Goal: Information Seeking & Learning: Learn about a topic

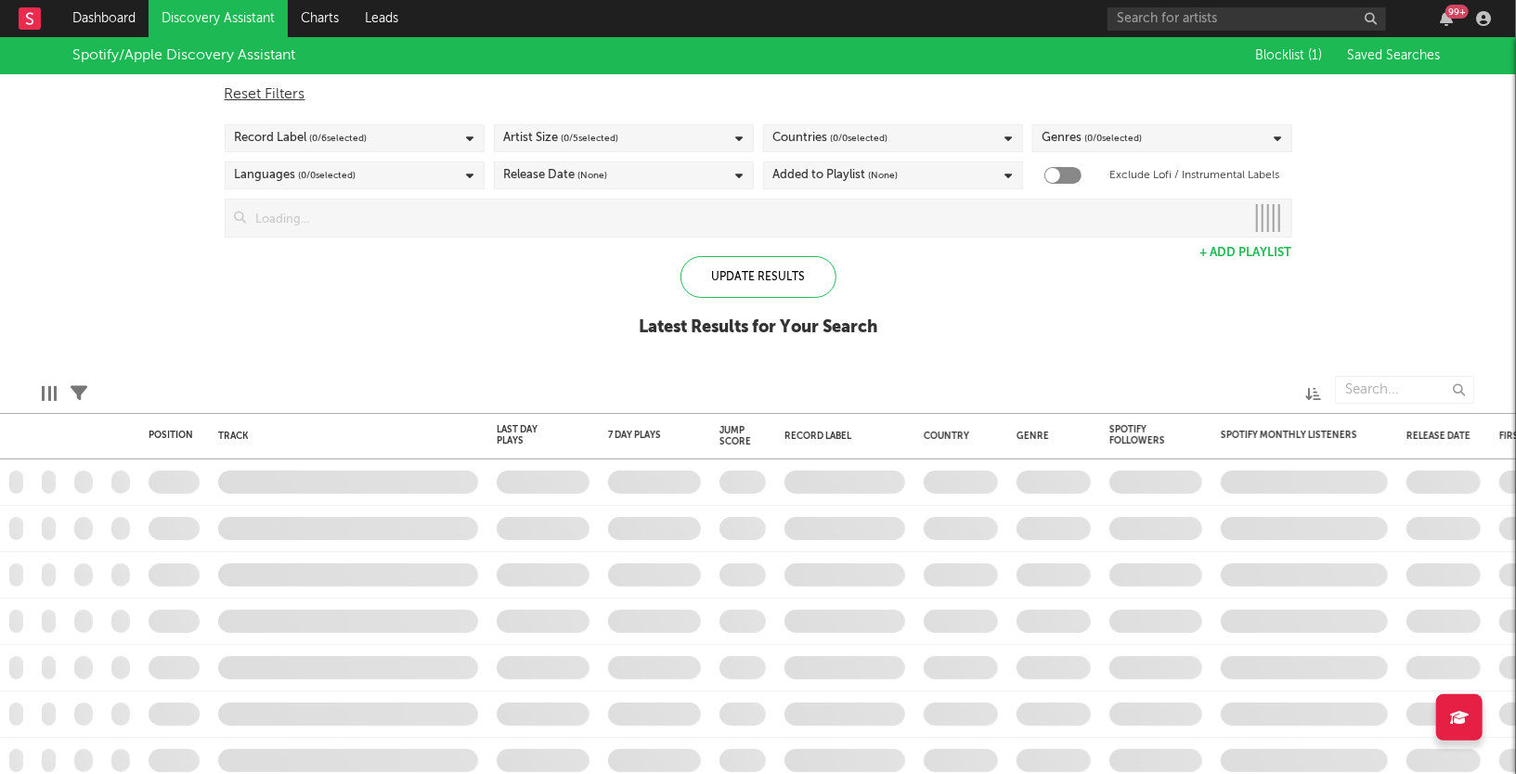
checkbox input "true"
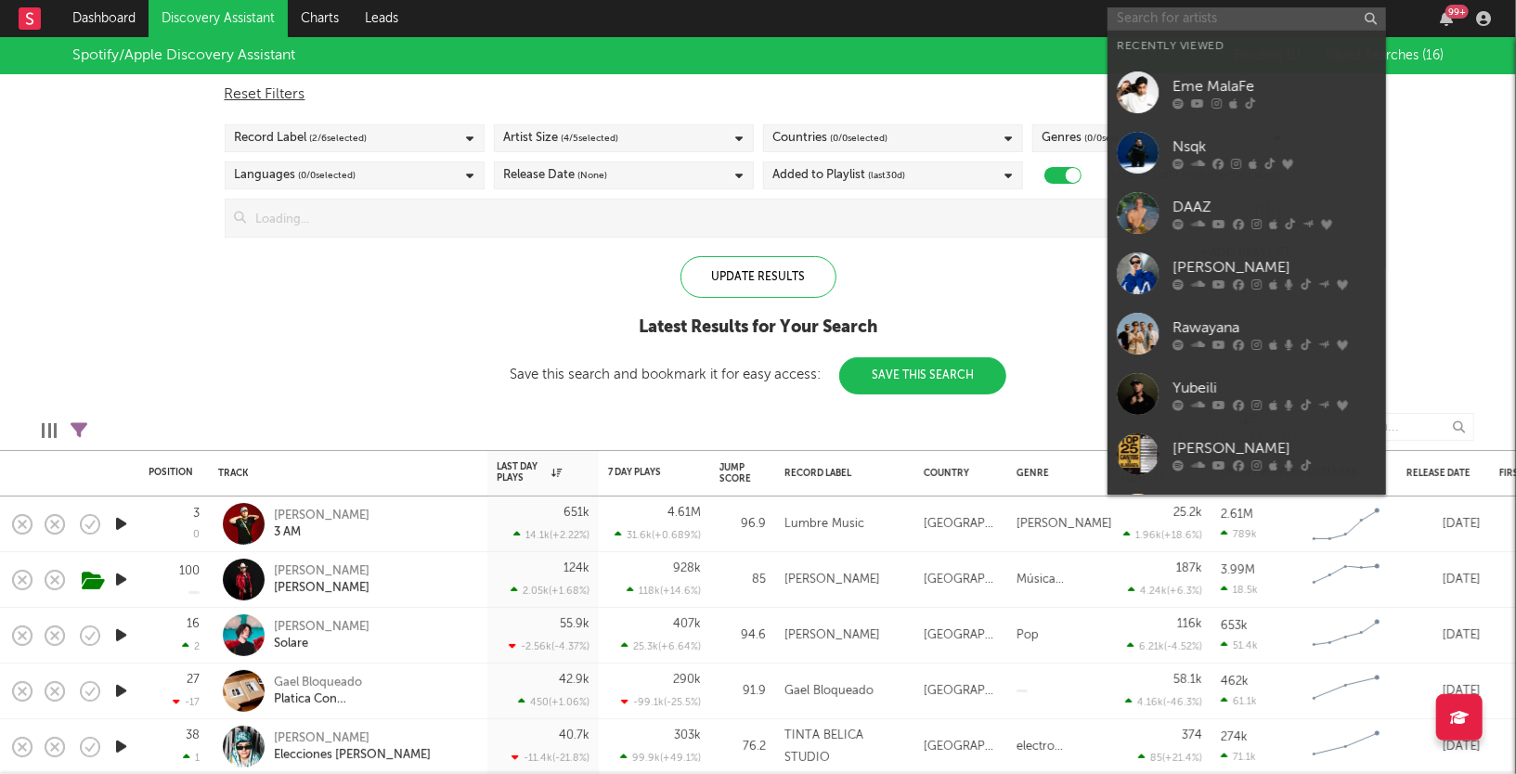
click at [1168, 13] on input "text" at bounding box center [1246, 18] width 278 height 23
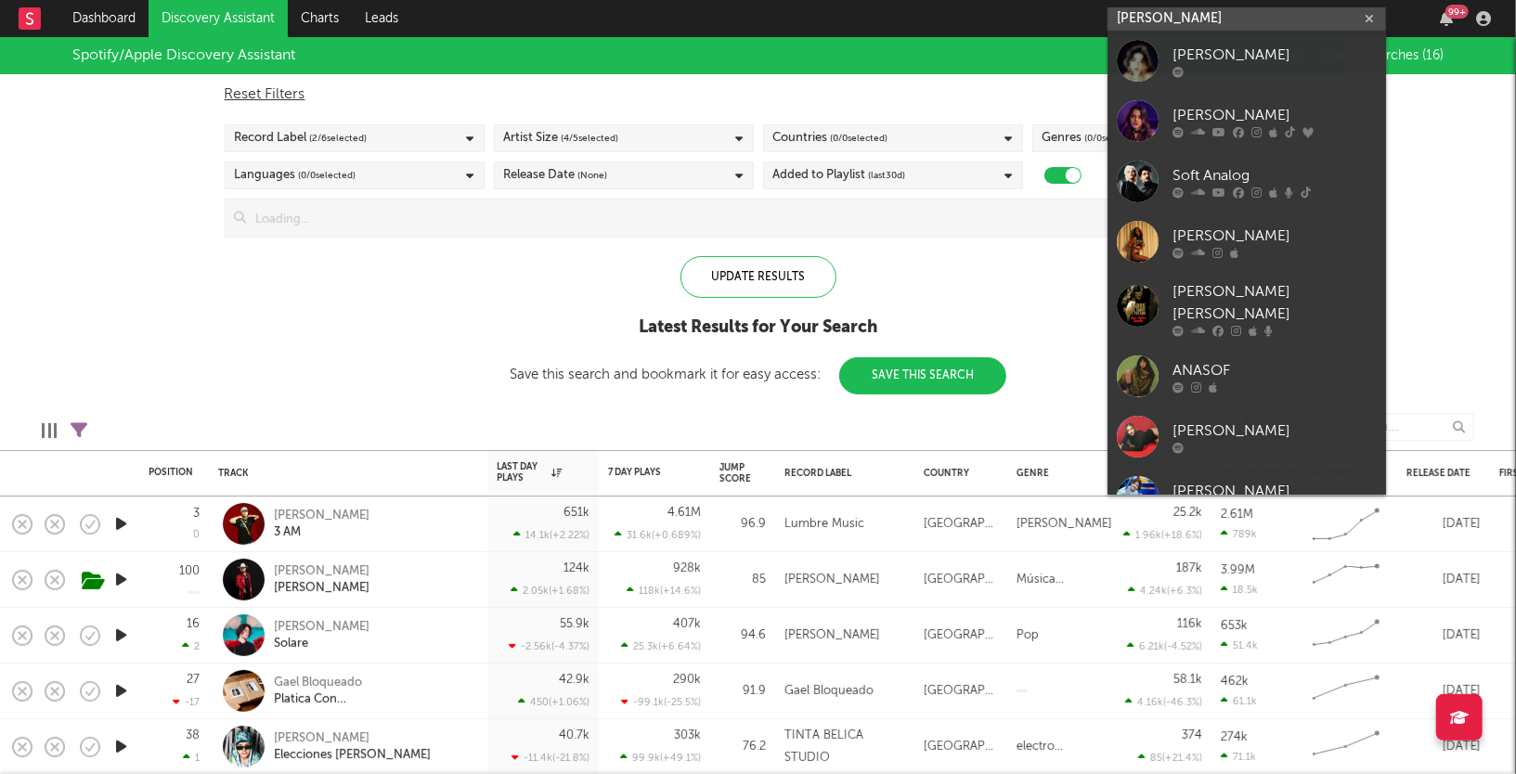
click at [1170, 20] on input "[PERSON_NAME]" at bounding box center [1246, 18] width 278 height 23
type input "[PERSON_NAME]"
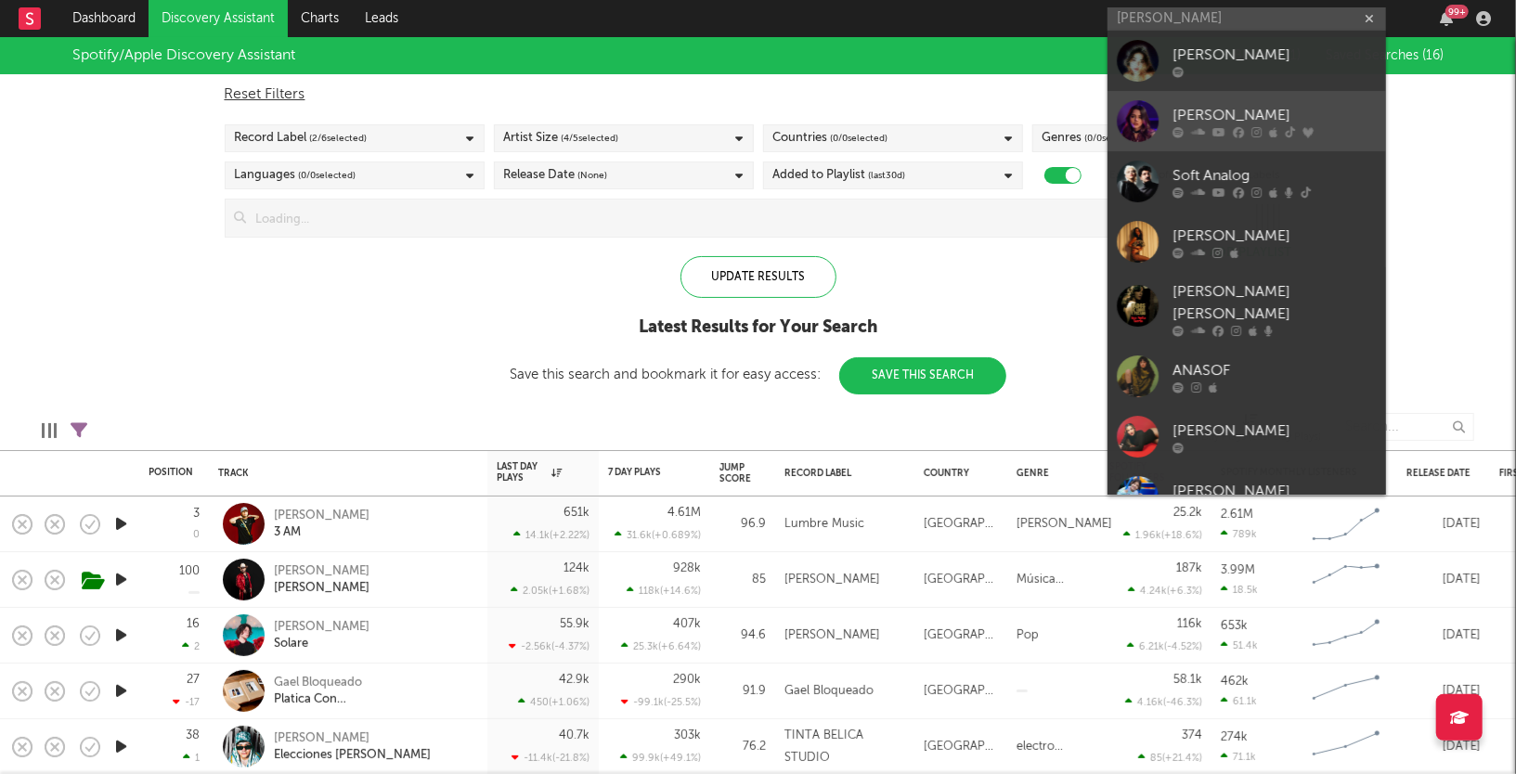
click at [1173, 100] on link "[PERSON_NAME]" at bounding box center [1246, 121] width 278 height 60
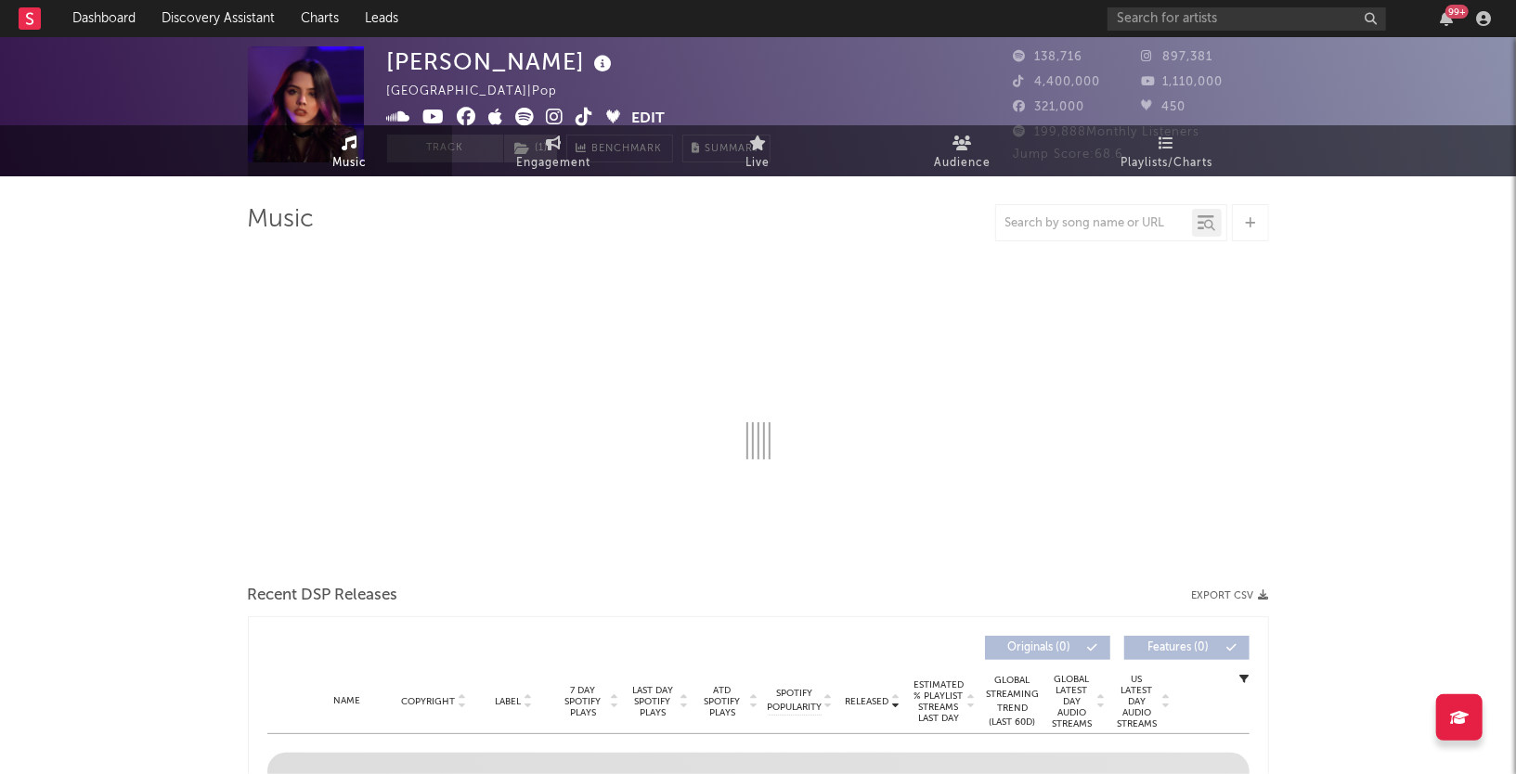
select select "6m"
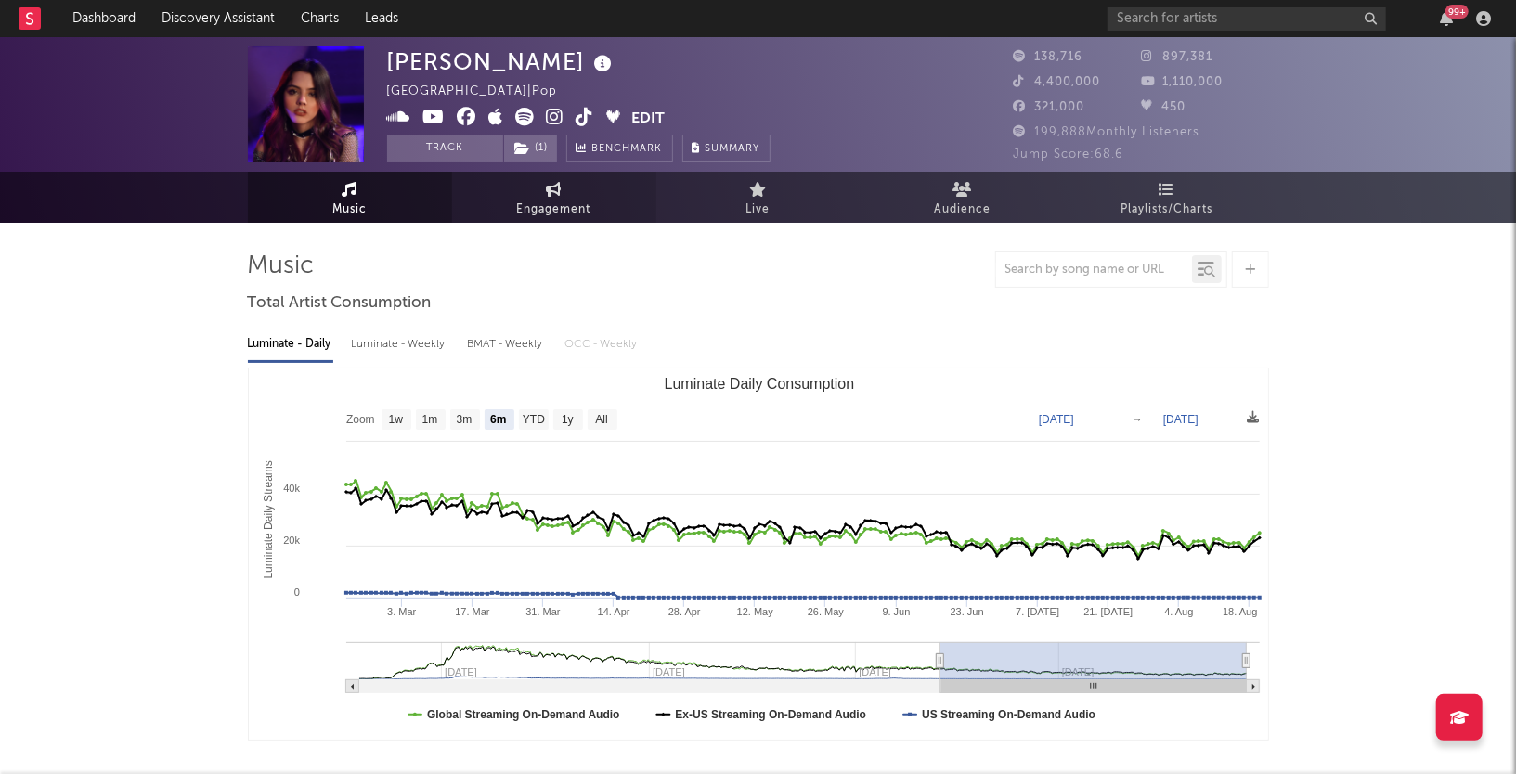
click at [559, 210] on span "Engagement" at bounding box center [554, 210] width 74 height 22
select select "1w"
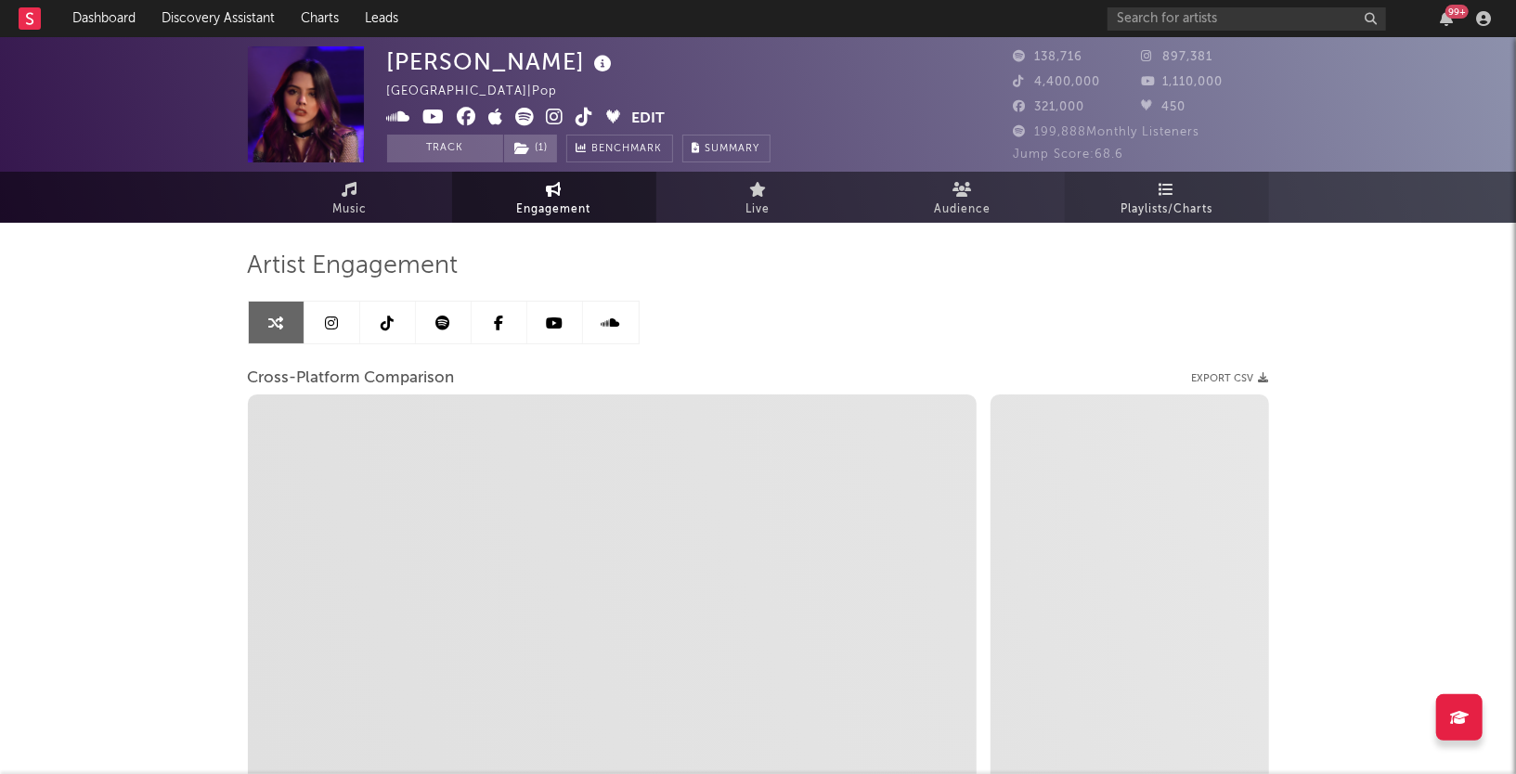
click at [1194, 186] on link "Playlists/Charts" at bounding box center [1167, 197] width 204 height 51
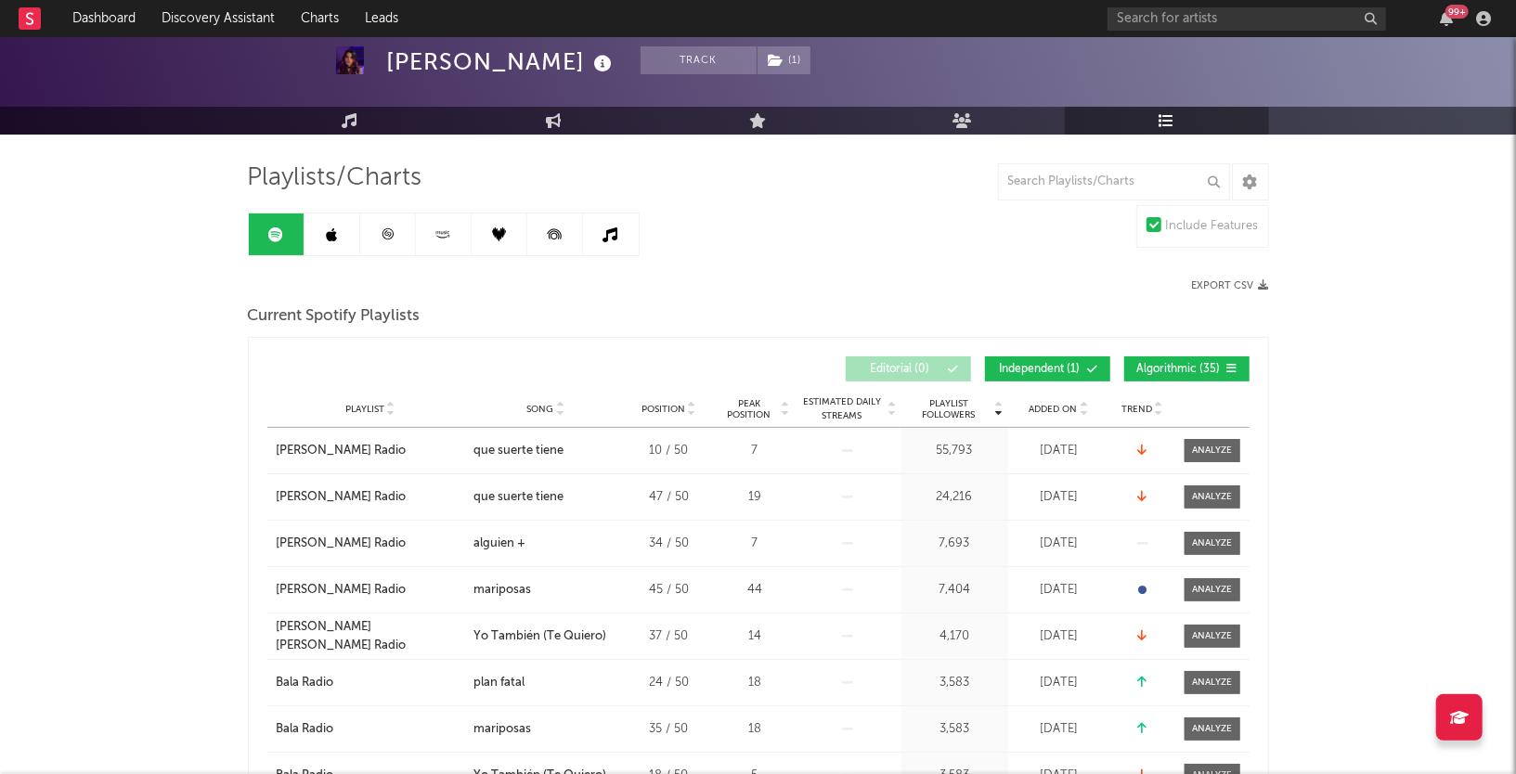
scroll to position [84, 0]
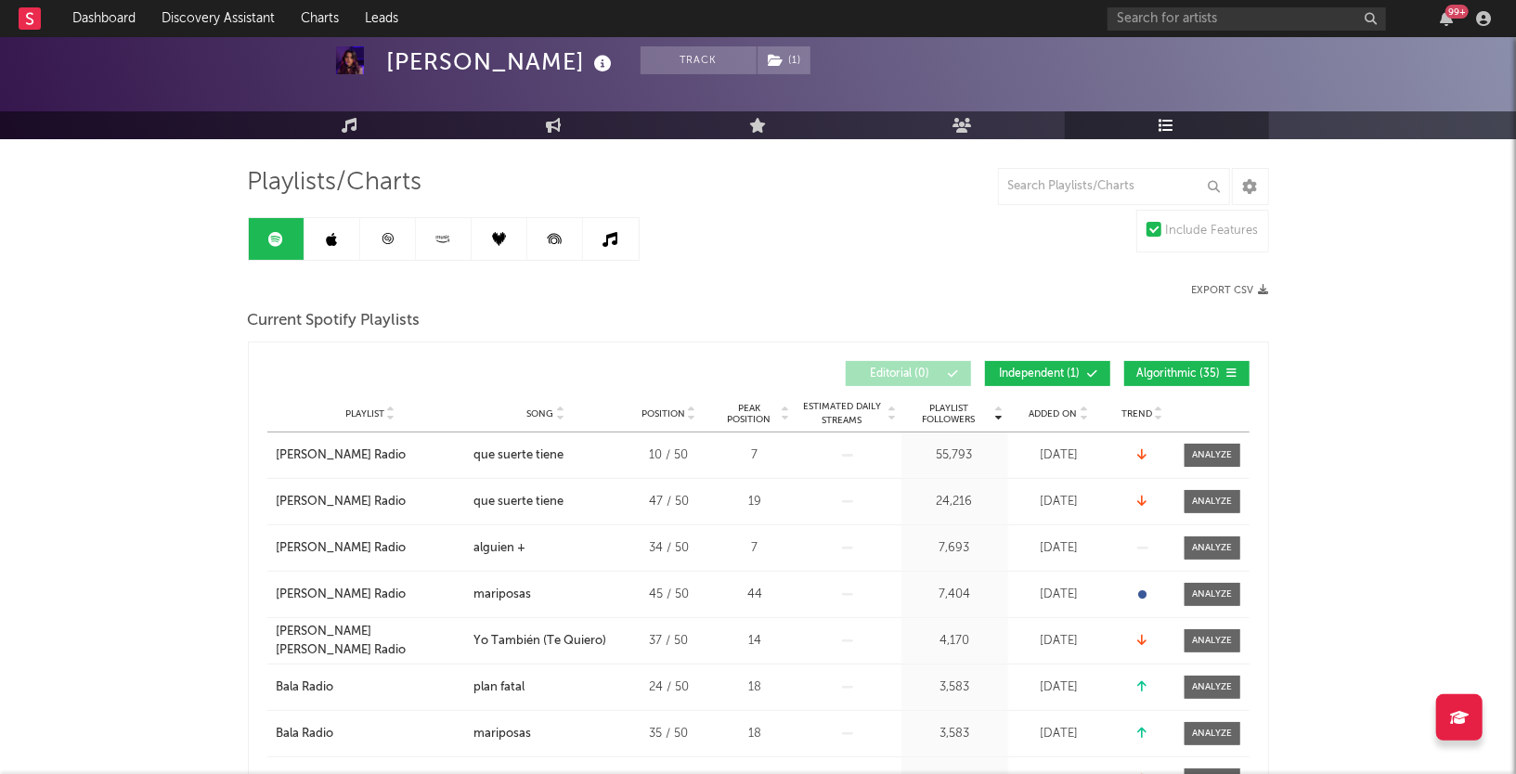
click at [1037, 370] on span "Independent ( 1 )" at bounding box center [1039, 374] width 85 height 11
click at [1066, 371] on span at bounding box center [1065, 374] width 3 height 11
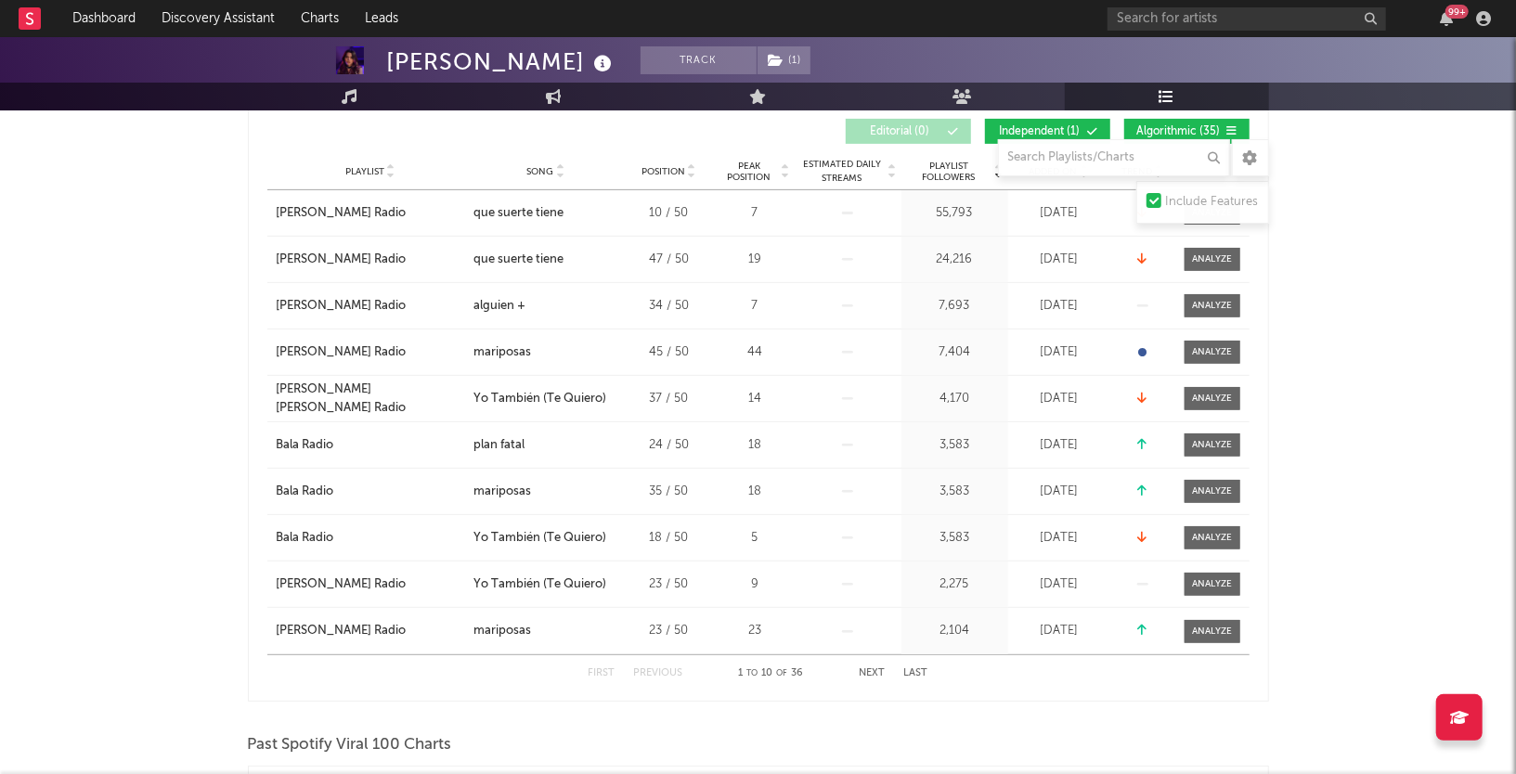
scroll to position [0, 0]
